Goal: Task Accomplishment & Management: Complete application form

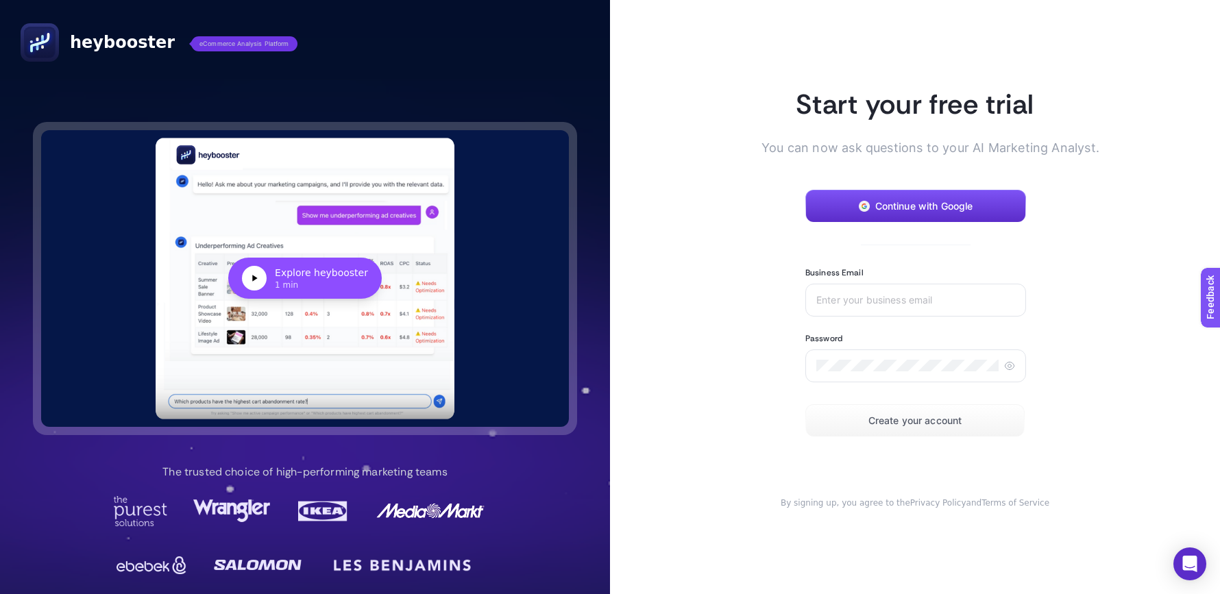
click at [663, 160] on article "Start your free trial You can now ask questions to your AI Marketing Analyst. C…" at bounding box center [915, 297] width 610 height 594
click at [849, 302] on input "Business Email" at bounding box center [915, 300] width 199 height 11
type input "j"
type input "[EMAIL_ADDRESS]"
click at [877, 411] on button "Create your account" at bounding box center [914, 420] width 219 height 33
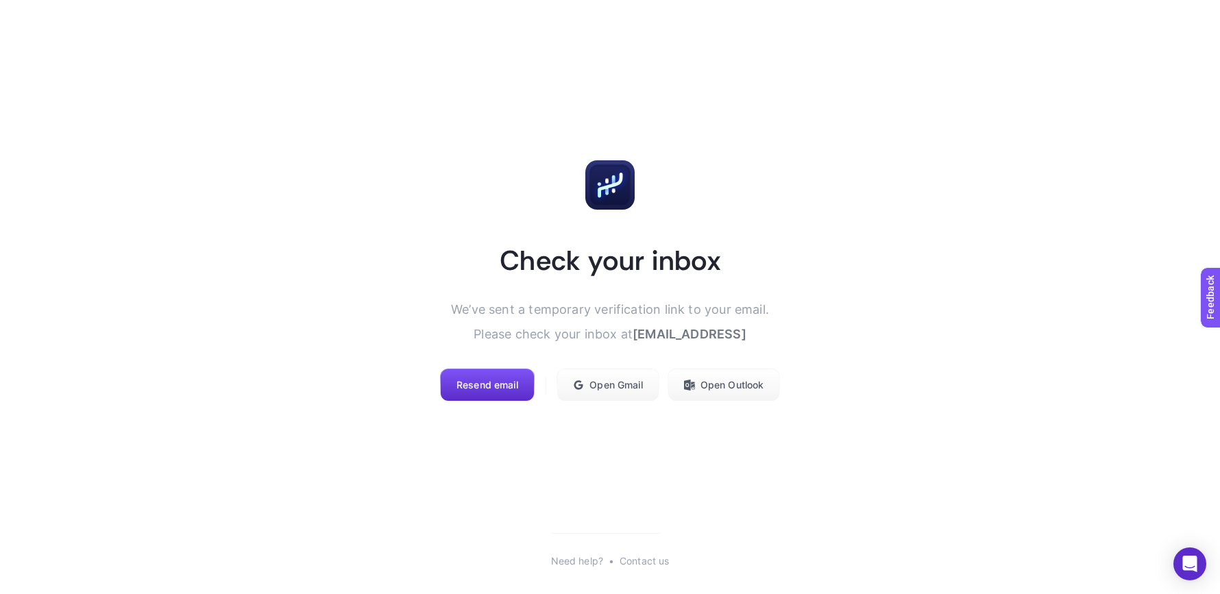
click at [614, 335] on span "We’ve sent a temporary verification link to your email. Please check your inbox…" at bounding box center [610, 321] width 318 height 39
click at [603, 333] on span "We’ve sent a temporary verification link to your email. Please check your inbox…" at bounding box center [610, 321] width 318 height 39
click at [495, 388] on span "Resend email" at bounding box center [488, 385] width 62 height 11
